Goal: Find specific page/section: Find specific page/section

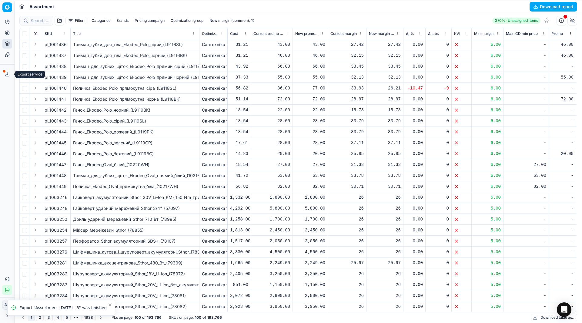
click at [8, 75] on icon at bounding box center [7, 74] width 5 height 5
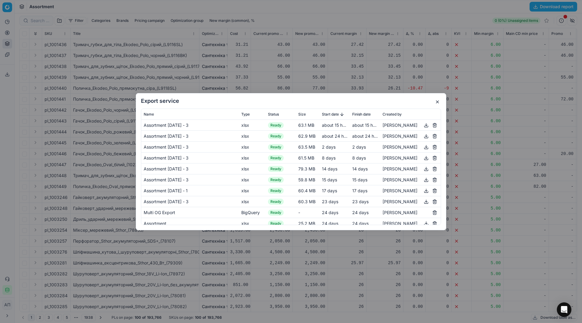
click at [424, 125] on button "button" at bounding box center [426, 124] width 7 height 7
click at [440, 103] on button "button" at bounding box center [437, 101] width 7 height 7
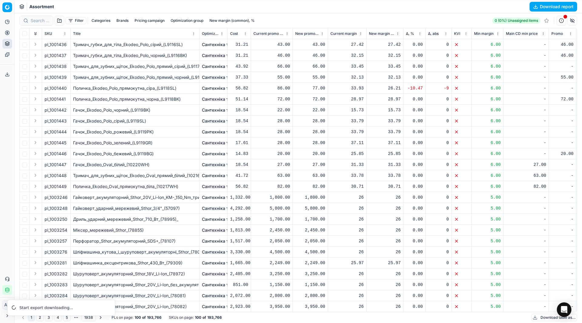
click at [1, 105] on div "Analytics Pricing Product portfolio Templates Export service 21 Contact support…" at bounding box center [7, 156] width 14 height 283
click at [8, 32] on icon at bounding box center [7, 32] width 5 height 5
click at [33, 42] on link "Optimization groups" at bounding box center [58, 44] width 71 height 8
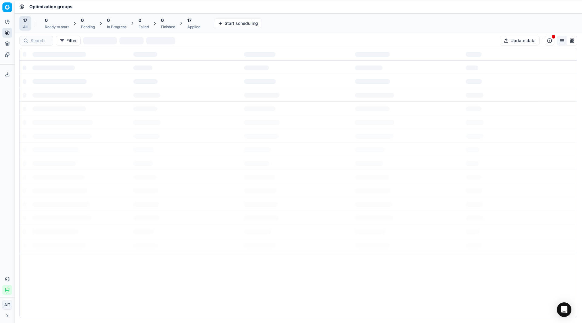
click at [0, 126] on div "Analytics Pricing Product portfolio Templates Export service 21 Contact support…" at bounding box center [7, 156] width 14 height 283
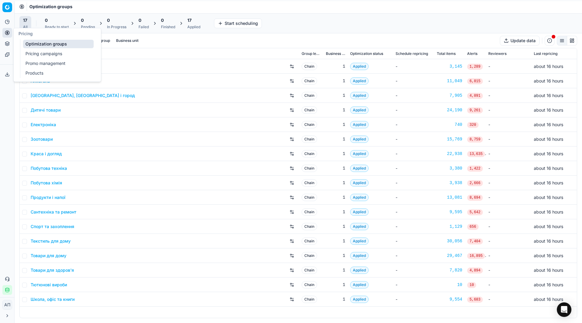
click at [29, 56] on link "Pricing campaigns" at bounding box center [58, 53] width 71 height 8
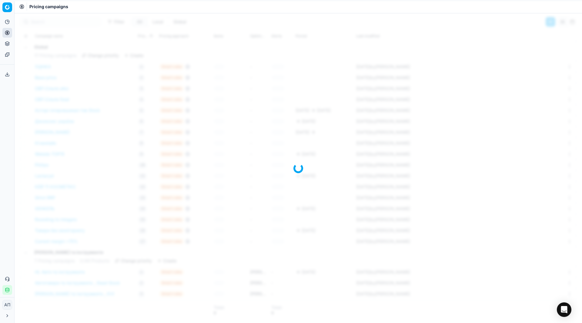
click at [4, 112] on div "Analytics Pricing Product portfolio Templates Export service 21 Contact support…" at bounding box center [7, 156] width 14 height 283
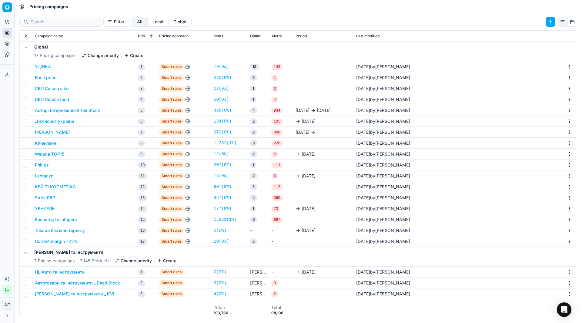
click at [79, 110] on button "Асторі інтернешинал тов Stock" at bounding box center [67, 110] width 65 height 6
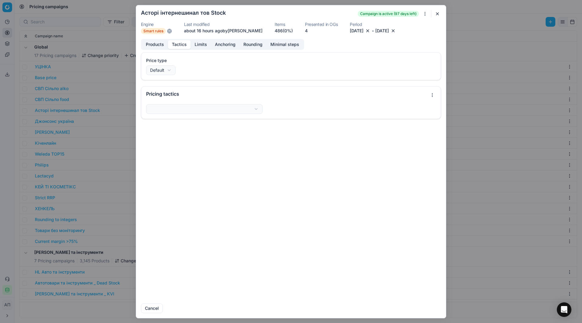
click at [180, 45] on button "Tactics" at bounding box center [179, 44] width 23 height 9
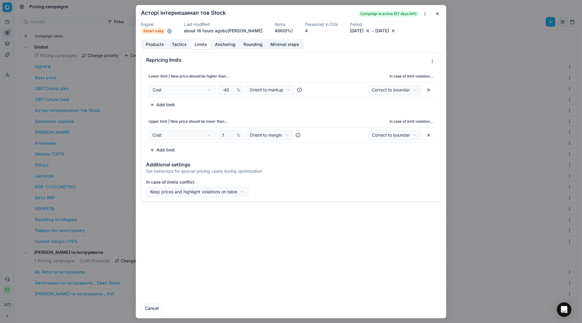
click at [202, 45] on button "Limits" at bounding box center [201, 44] width 20 height 9
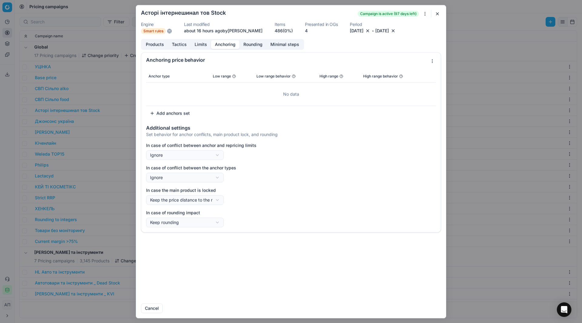
click at [222, 47] on button "Anchoring" at bounding box center [225, 44] width 29 height 9
click at [436, 12] on button "button" at bounding box center [437, 13] width 7 height 7
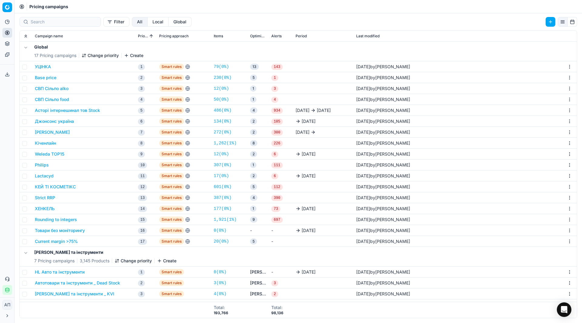
click at [226, 109] on link "486 ( 0% )" at bounding box center [223, 110] width 18 height 6
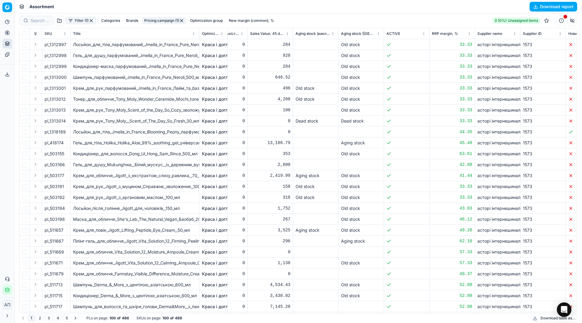
scroll to position [0, 1819]
drag, startPoint x: 319, startPoint y: 120, endPoint x: 295, endPoint y: 123, distance: 24.5
click at [295, 123] on td "Dead stock" at bounding box center [316, 121] width 46 height 11
copy div "Dead stock"
click at [82, 22] on button "Filter (1)" at bounding box center [81, 20] width 31 height 7
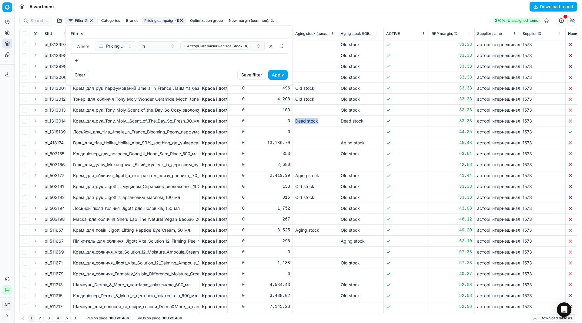
click at [77, 60] on button "button" at bounding box center [77, 61] width 12 height 10
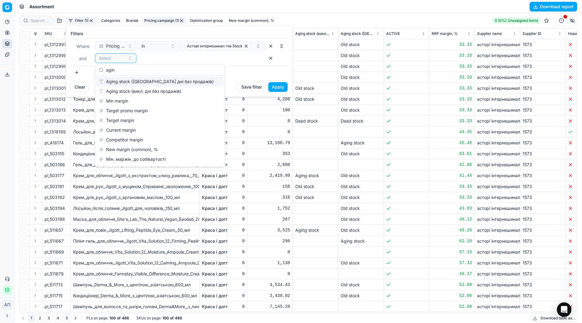
type input "agin"
click at [125, 85] on div "Aging stock ([GEOGRAPHIC_DATA] дні без продажів)" at bounding box center [159, 82] width 127 height 10
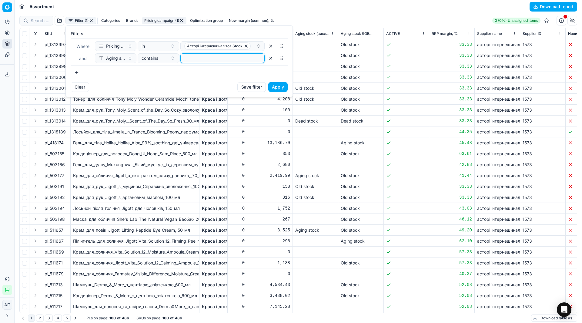
click at [205, 59] on input at bounding box center [222, 58] width 79 height 9
paste input "Dead stock"
type input "Dead stock"
click at [281, 86] on button "Apply" at bounding box center [277, 87] width 19 height 10
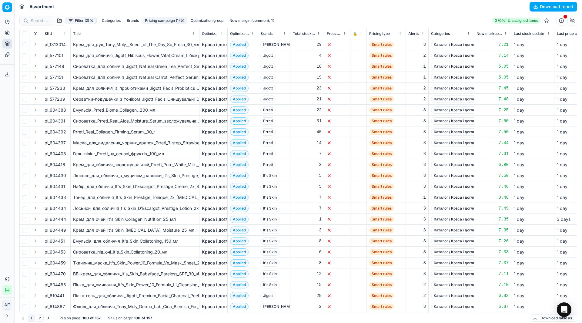
scroll to position [0, 515]
click at [8, 33] on icon at bounding box center [7, 33] width 2 height 2
click at [26, 42] on link "Optimization groups" at bounding box center [58, 44] width 71 height 8
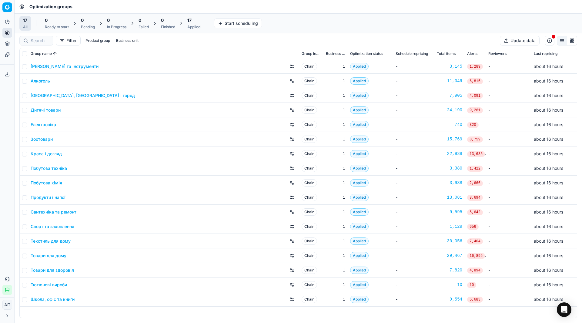
click at [42, 181] on link "Побутова хімія" at bounding box center [47, 183] width 32 height 6
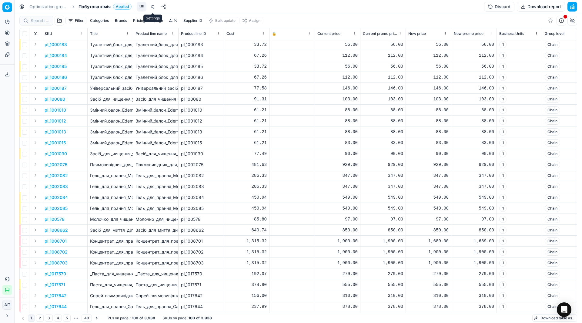
click at [155, 8] on link at bounding box center [153, 7] width 10 height 10
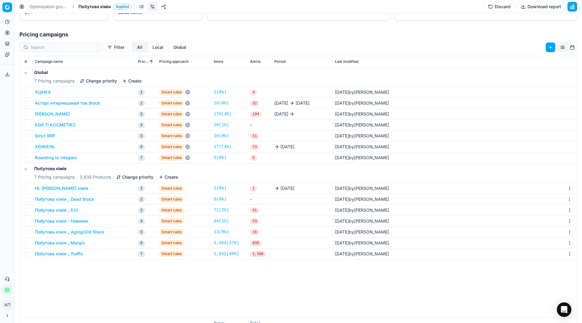
scroll to position [94, 0]
